Goal: Find specific page/section: Find specific page/section

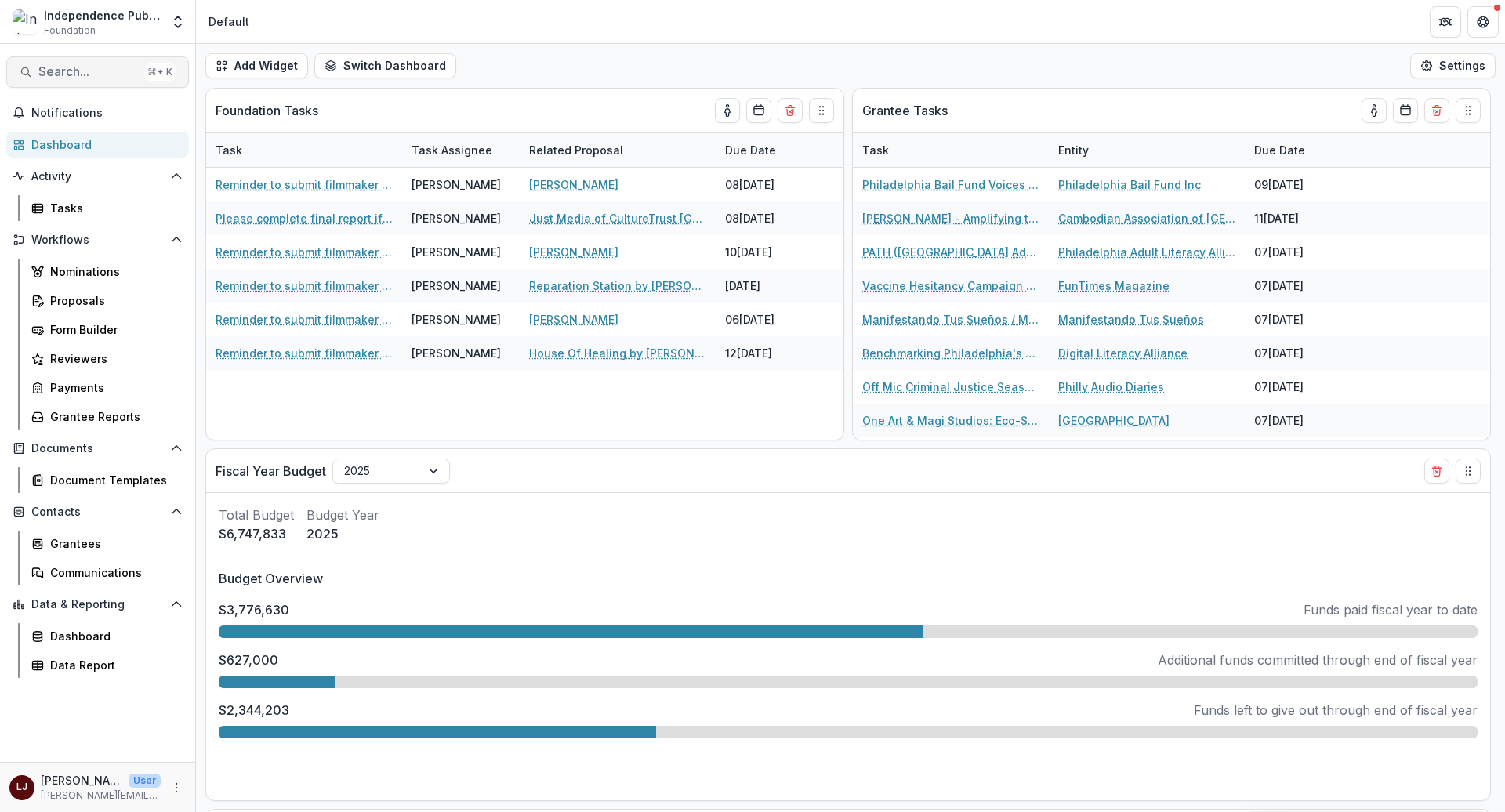
click at [89, 71] on span "Search..." at bounding box center [88, 72] width 100 height 15
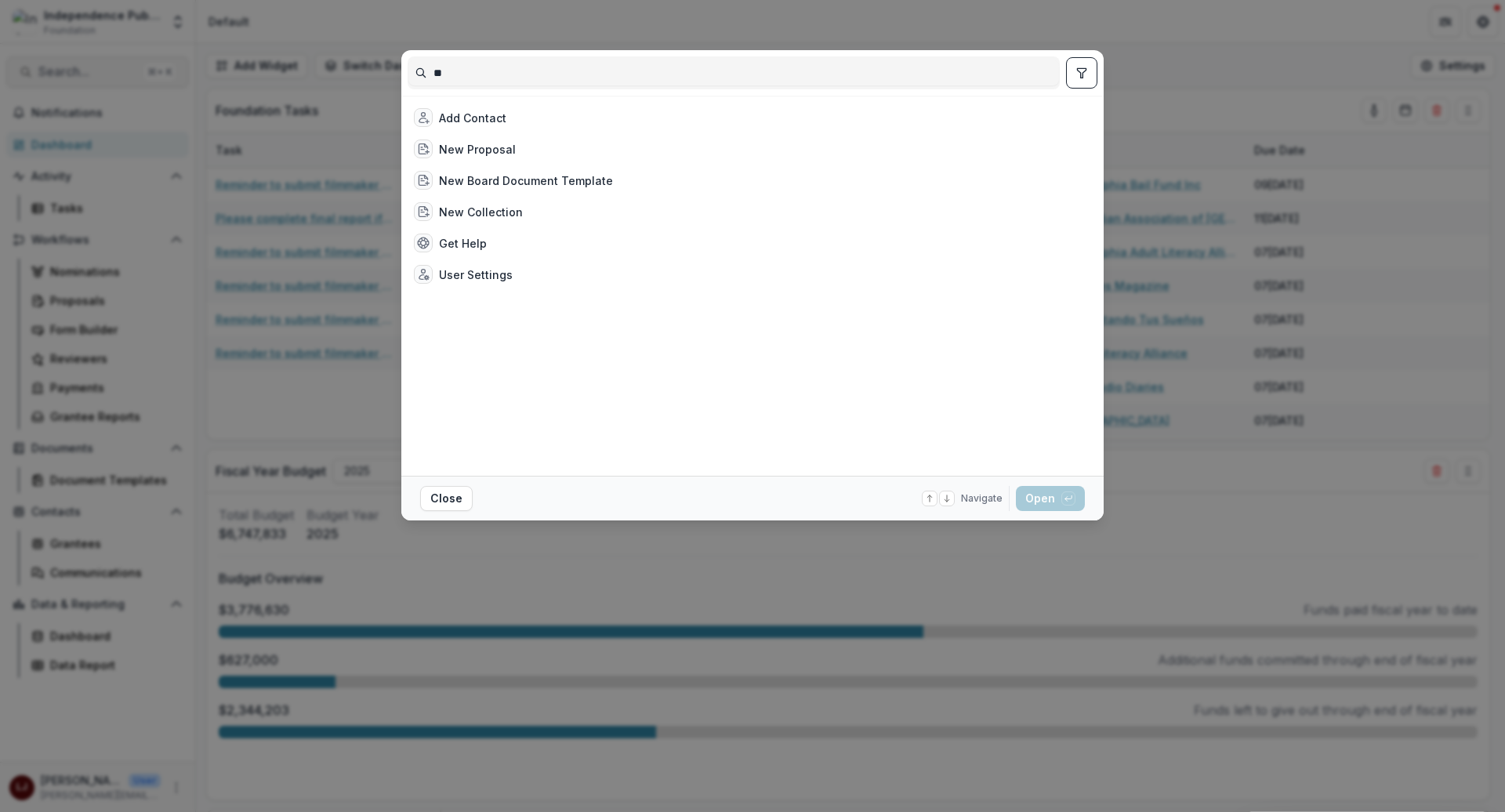
type input "***"
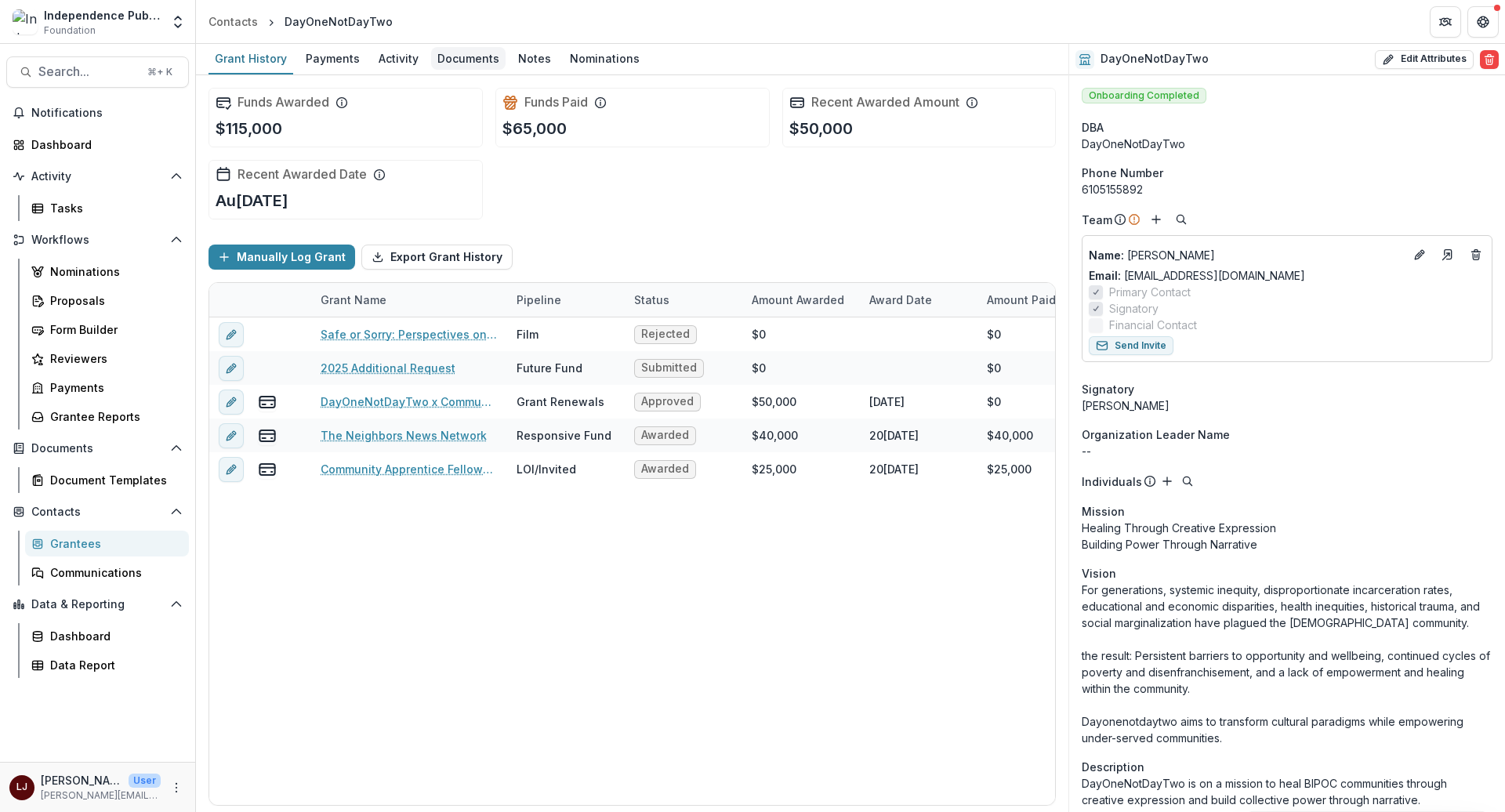
click at [468, 54] on div "Documents" at bounding box center [469, 58] width 74 height 23
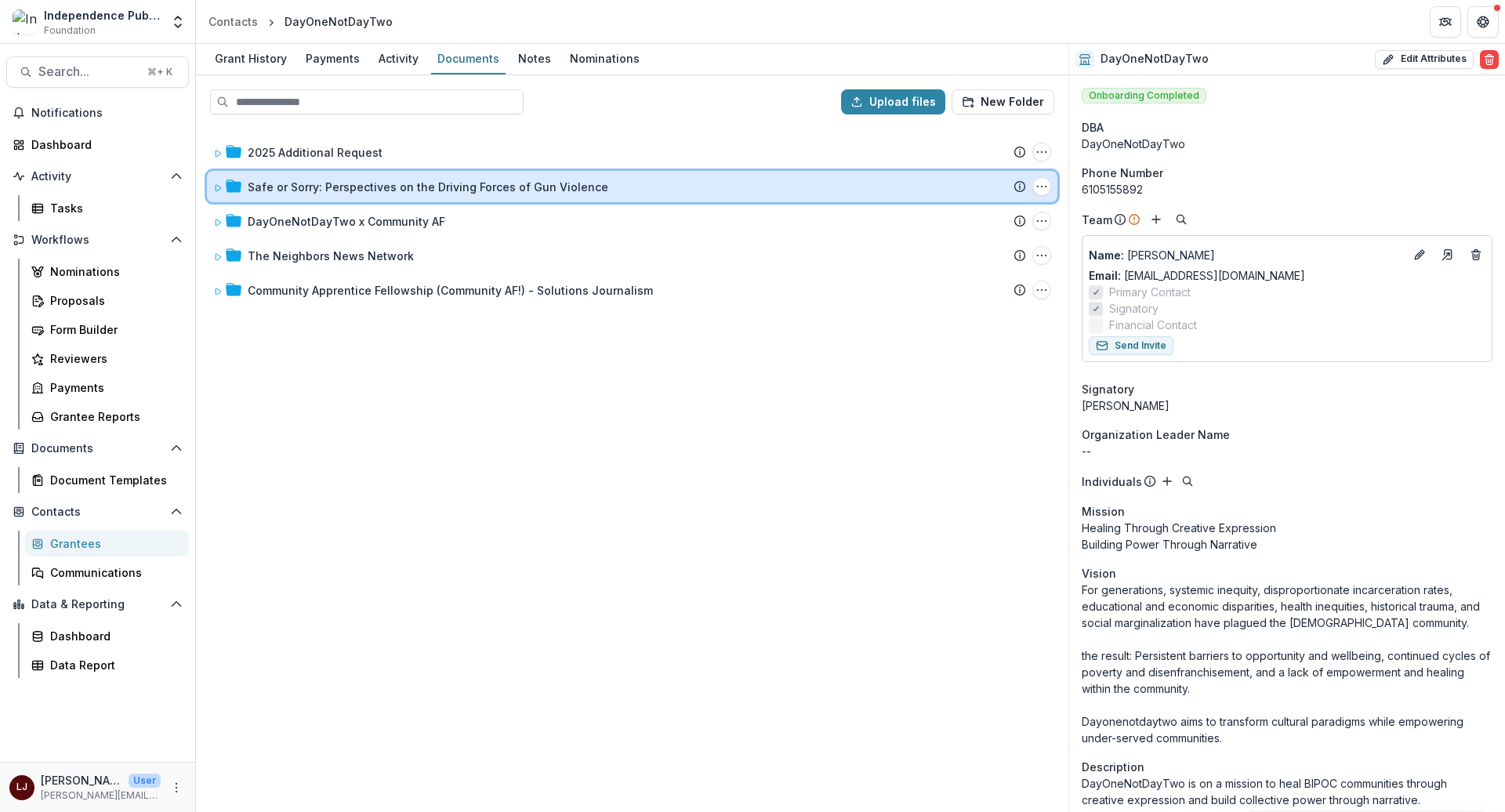
click at [218, 187] on icon at bounding box center [218, 188] width 9 height 9
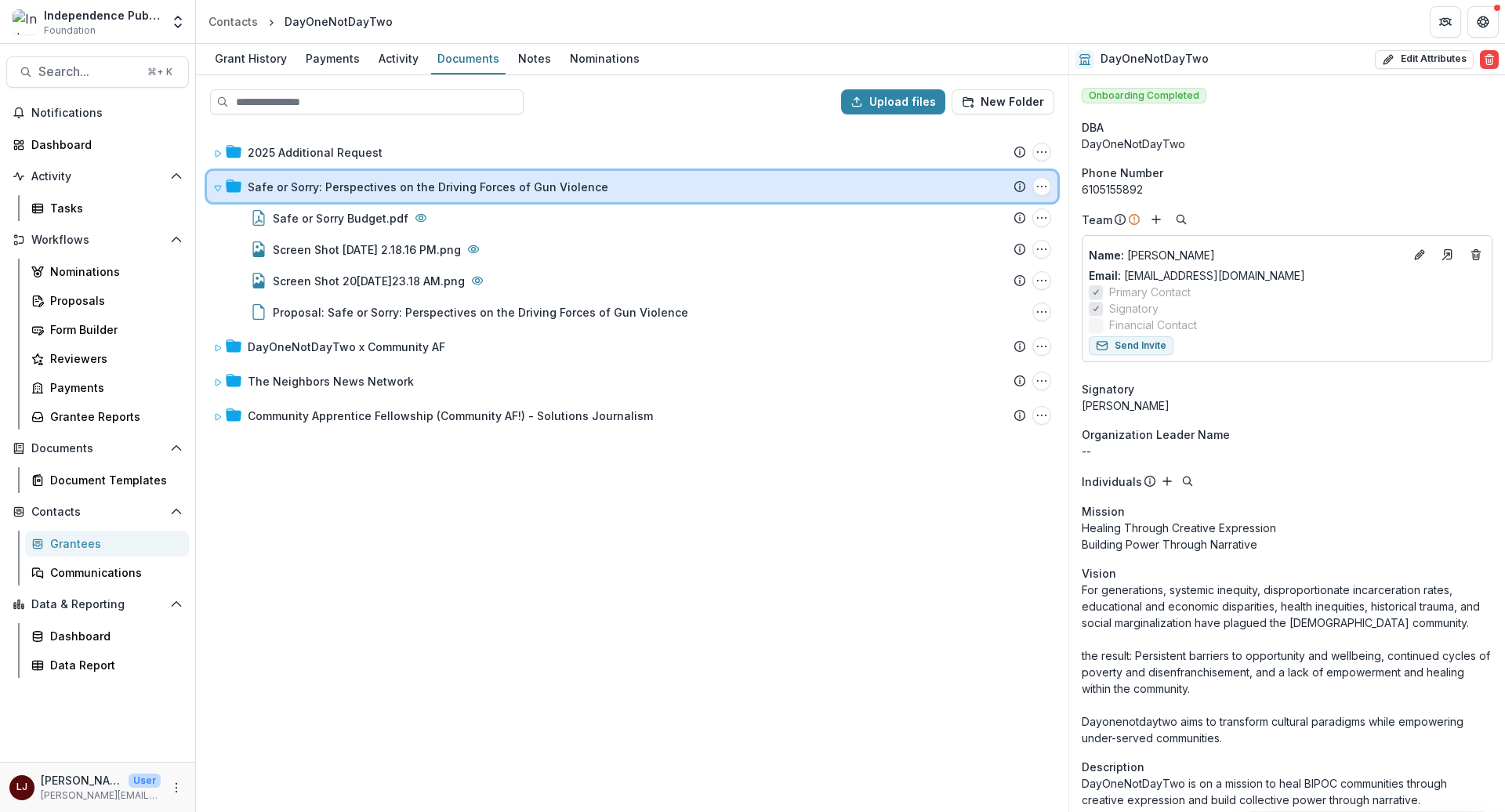
click at [218, 187] on icon at bounding box center [218, 188] width 9 height 9
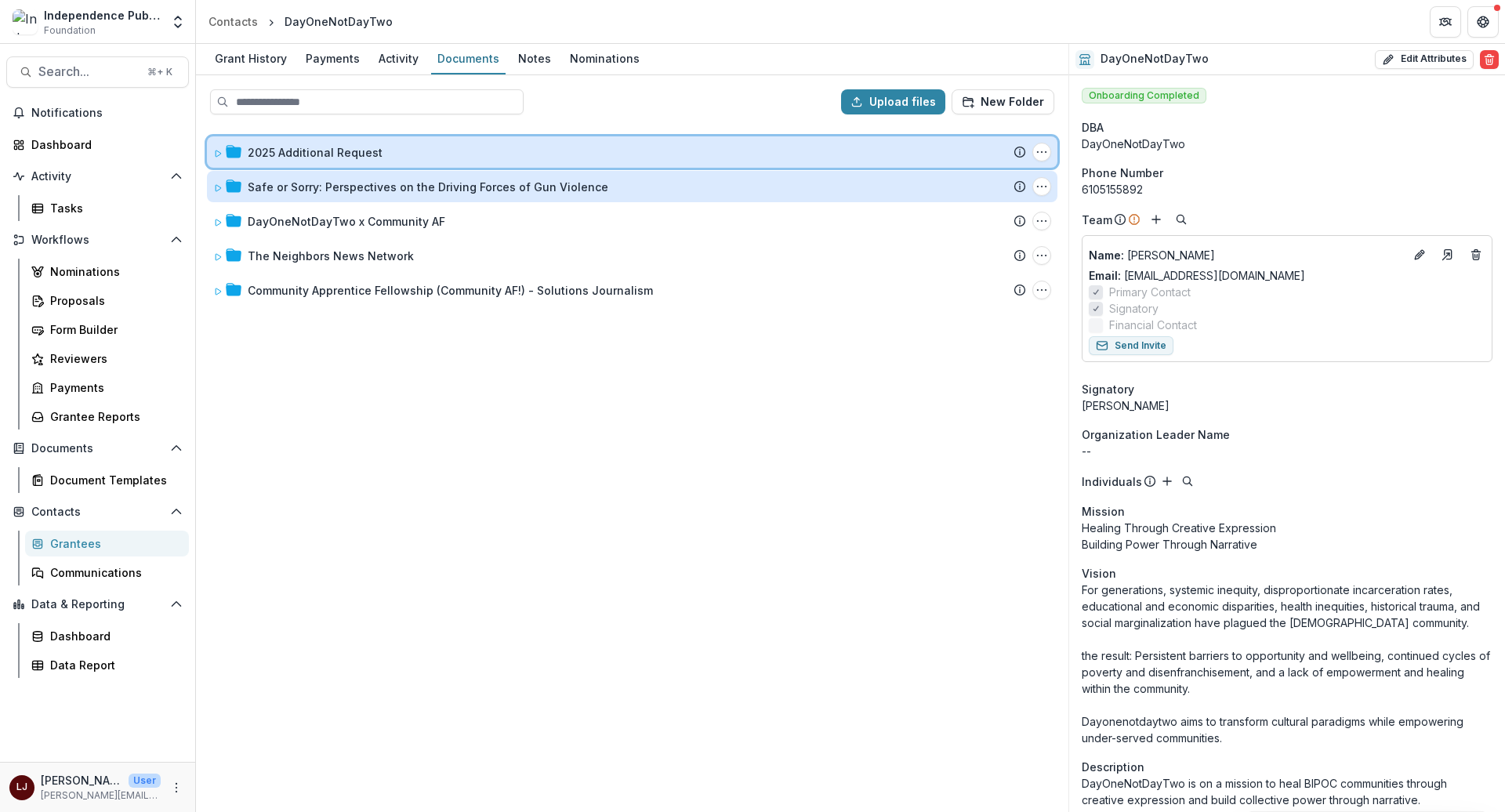
click at [215, 152] on icon at bounding box center [218, 153] width 5 height 6
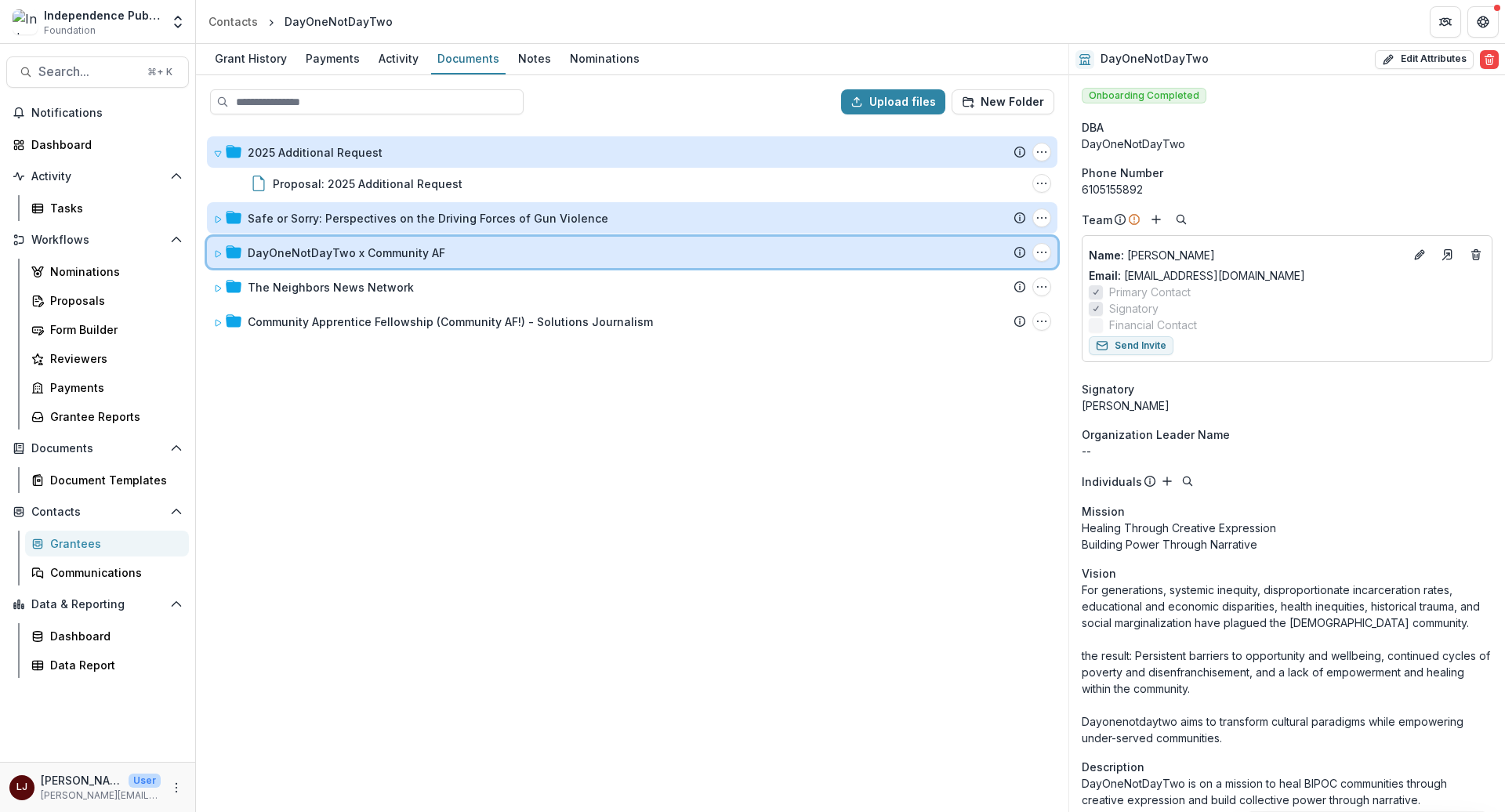
click at [211, 249] on div "DayOneNotDayTwo x Community AF Submission Temelio Proposal Attached proposal do…" at bounding box center [632, 253] width 850 height 32
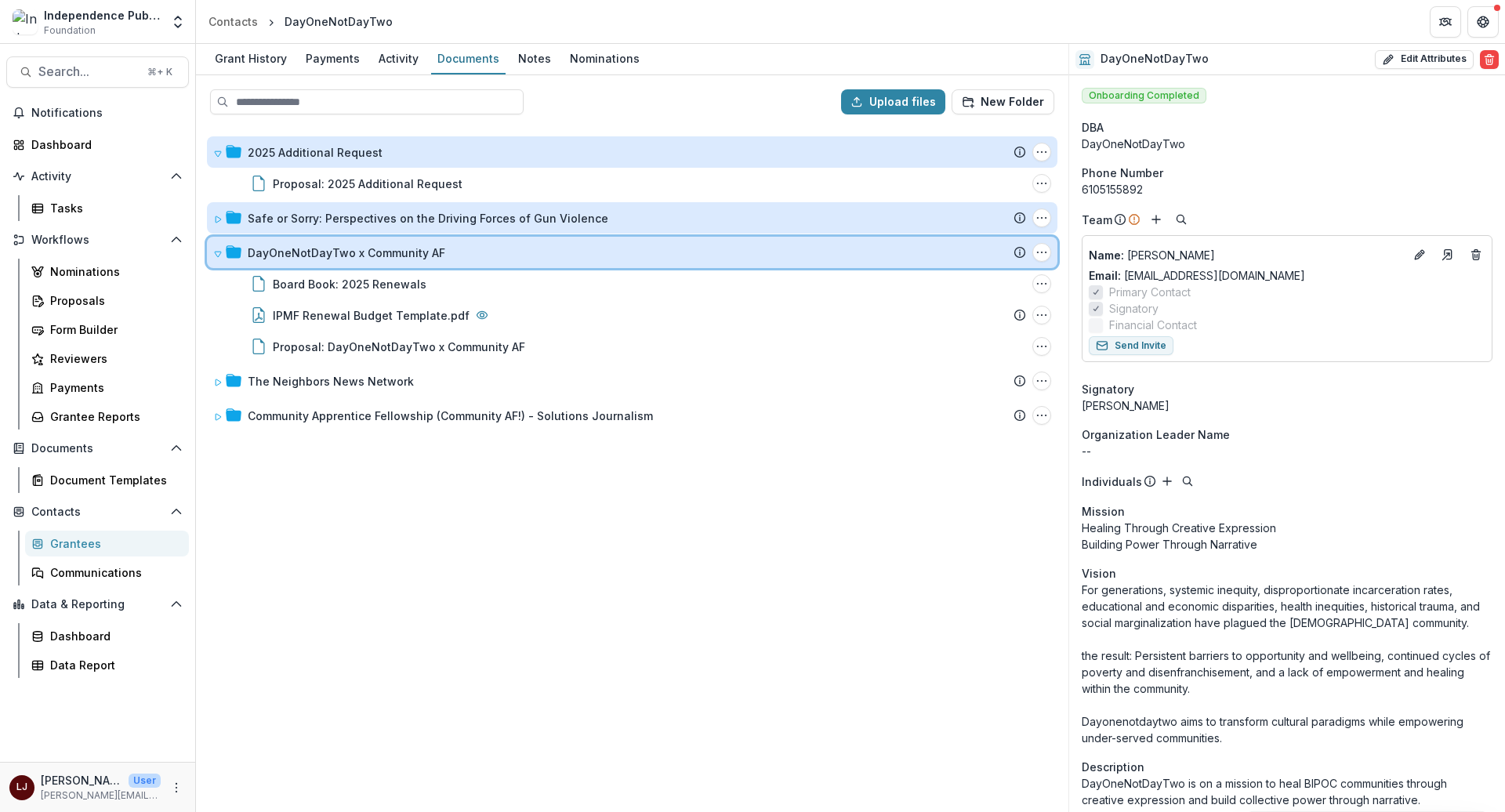
click at [211, 249] on div "DayOneNotDayTwo x Community AF Submission Temelio Proposal Attached proposal do…" at bounding box center [632, 253] width 850 height 32
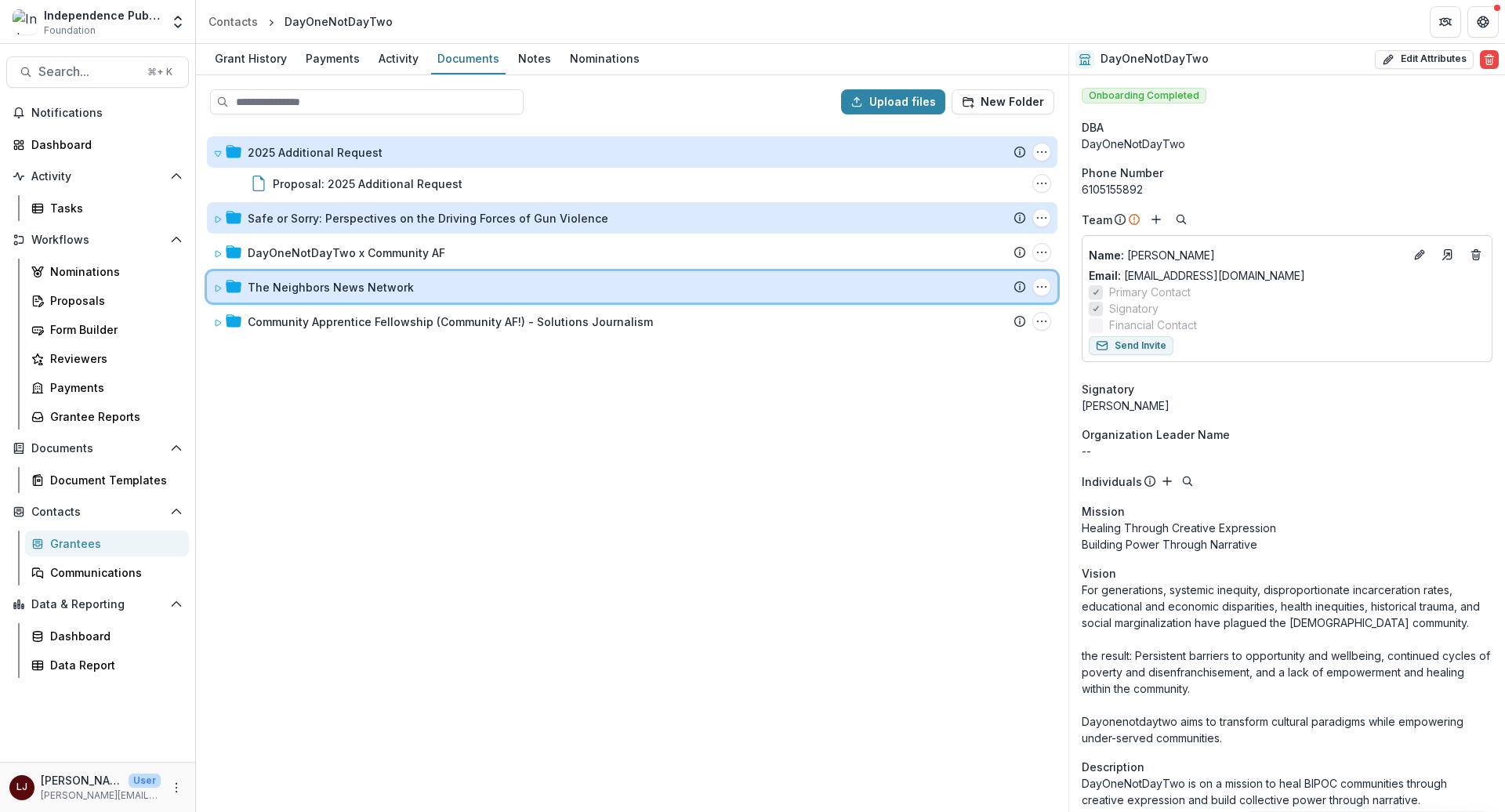
click at [215, 285] on icon at bounding box center [218, 288] width 5 height 6
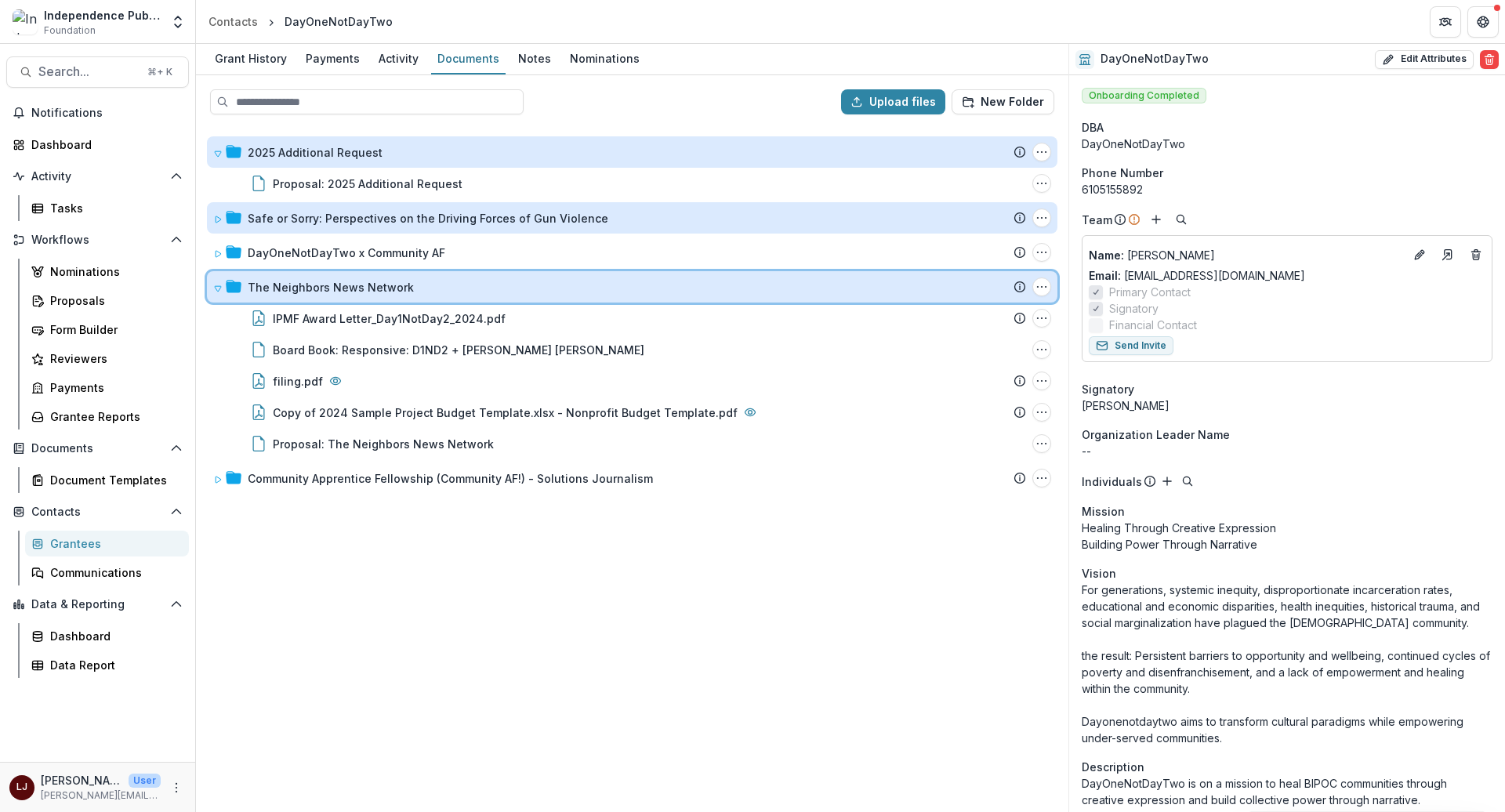
click at [215, 286] on icon at bounding box center [217, 289] width 6 height 5
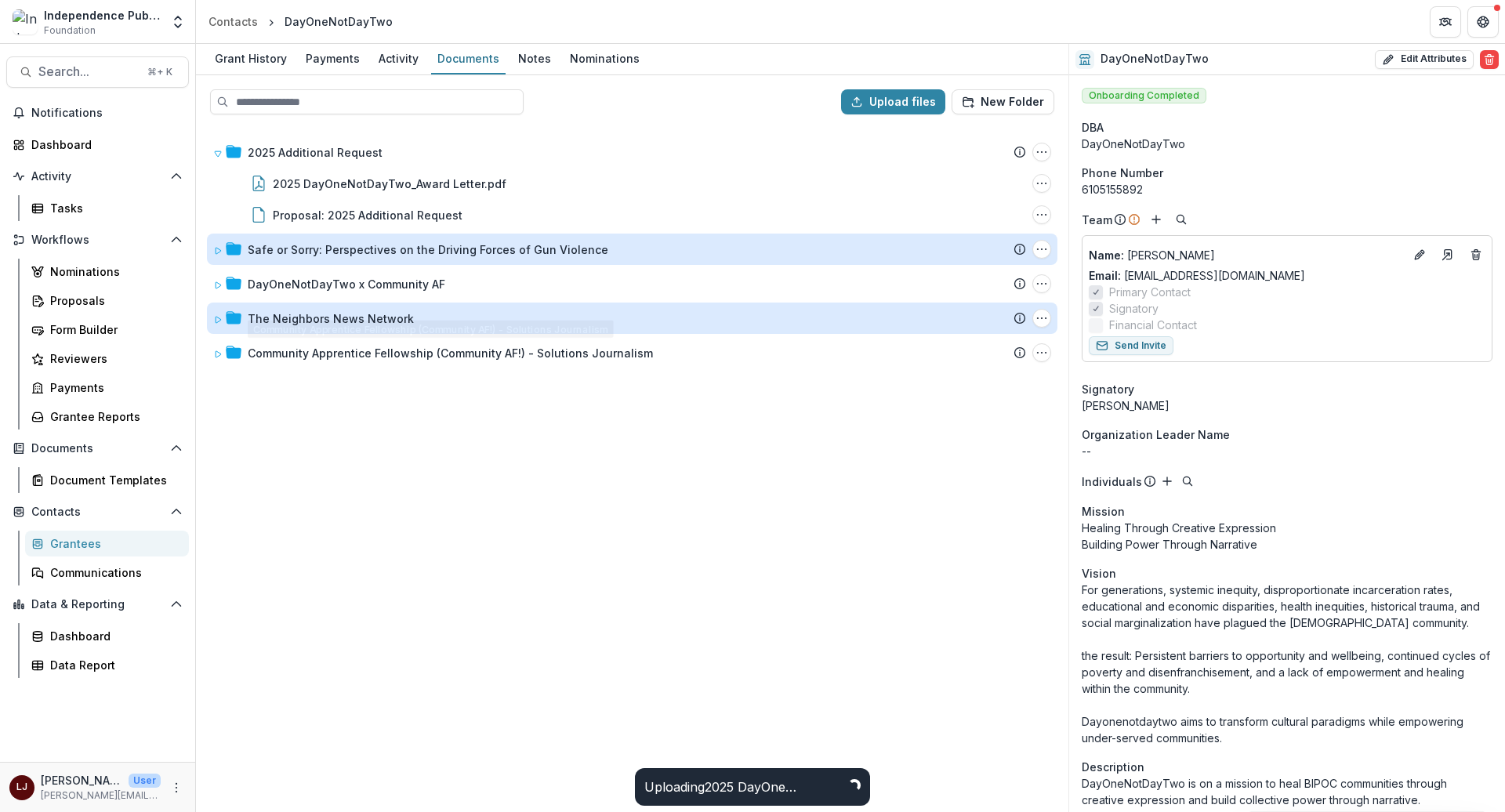
click at [606, 535] on div "2025 Additional Request Submission Temelio Proposal Attached proposal documents…" at bounding box center [631, 469] width 869 height 684
click at [328, 22] on div "DayOneNotDayTwo" at bounding box center [338, 22] width 108 height 16
copy header "DayOneNotDayTwo"
